Goal: Register for event/course

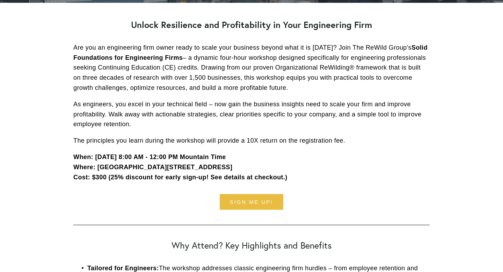
scroll to position [196, 0]
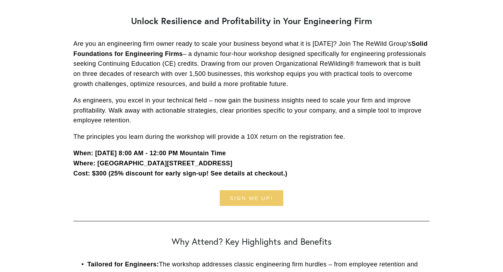
click at [266, 202] on link "Sign me up!" at bounding box center [252, 198] width 64 height 16
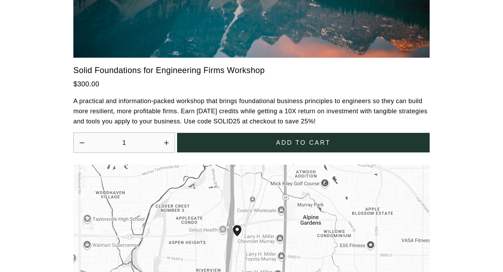
scroll to position [1912, 0]
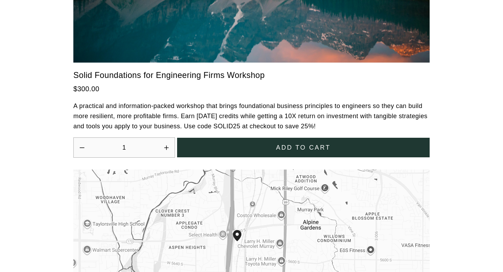
click at [278, 143] on span "Add to cart" at bounding box center [303, 147] width 54 height 9
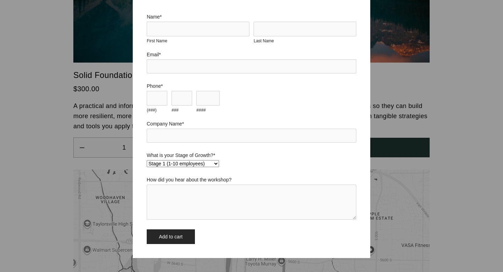
scroll to position [49, 0]
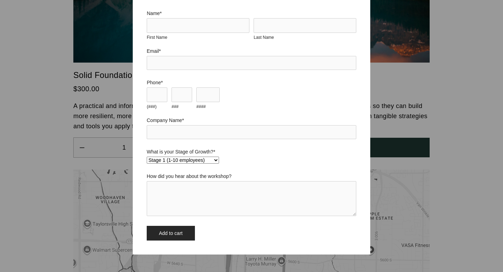
click at [215, 159] on select "Stage 1 (1-10 employees) Stage 2 (11-19 employees) Stage 3 (20-34 employees) St…" at bounding box center [183, 159] width 72 height 7
click at [216, 158] on select "Stage 1 (1-10 employees) Stage 2 (11-19 employees) Stage 3 (20-34 employees) St…" at bounding box center [183, 159] width 72 height 7
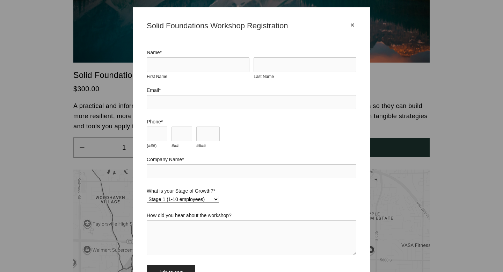
scroll to position [0, 0]
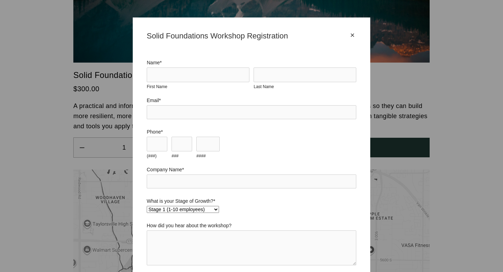
click at [352, 36] on div "×" at bounding box center [352, 35] width 8 height 8
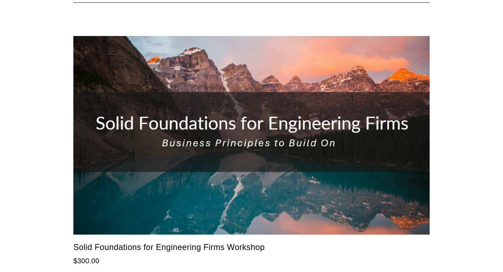
scroll to position [1739, 0]
